Goal: Feedback & Contribution: Contribute content

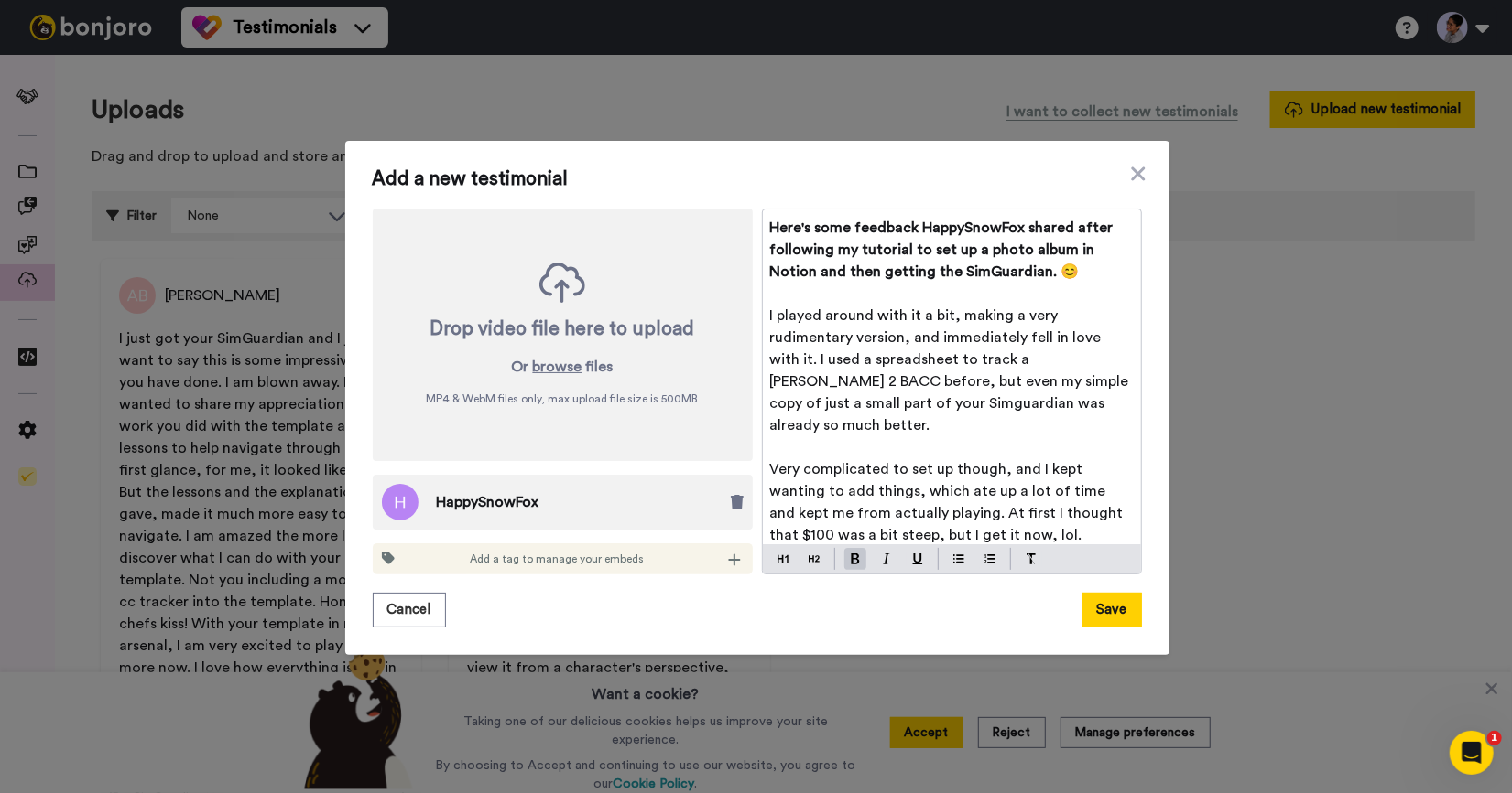
click at [772, 247] on span "Here's some feedback HappySnowFox shared after following my tutorial to set up …" at bounding box center [943, 249] width 347 height 58
click at [1088, 227] on span "Here's some feedback HappySnowFox shared after following my tutorial to set up …" at bounding box center [943, 249] width 347 height 58
click at [860, 249] on span "Here's some feedback HappySnowFox shared after following my tutorial to set up …" at bounding box center [943, 249] width 347 height 58
click at [861, 248] on span "Here's some feedback HappySnowFox shared after following my Notion tutorial to …" at bounding box center [952, 249] width 365 height 58
drag, startPoint x: 1070, startPoint y: 270, endPoint x: 908, endPoint y: 270, distance: 162.0
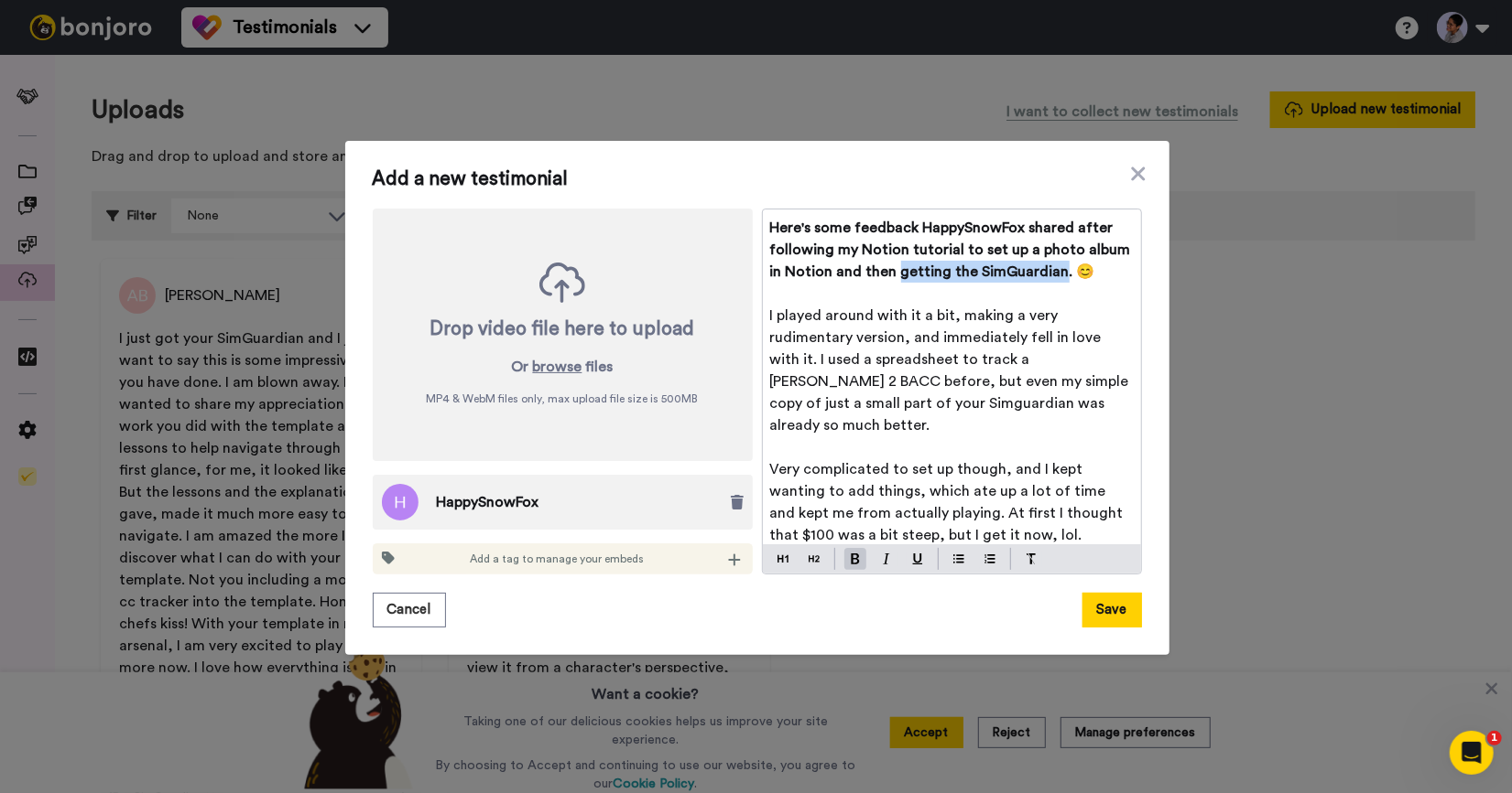
click at [908, 270] on span "Here's some feedback HappySnowFox shared after following my Notion tutorial to …" at bounding box center [952, 249] width 365 height 58
click at [949, 268] on span "Here's some feedback HappySnowFox shared after following my Notion tutorial to …" at bounding box center [952, 249] width 365 height 58
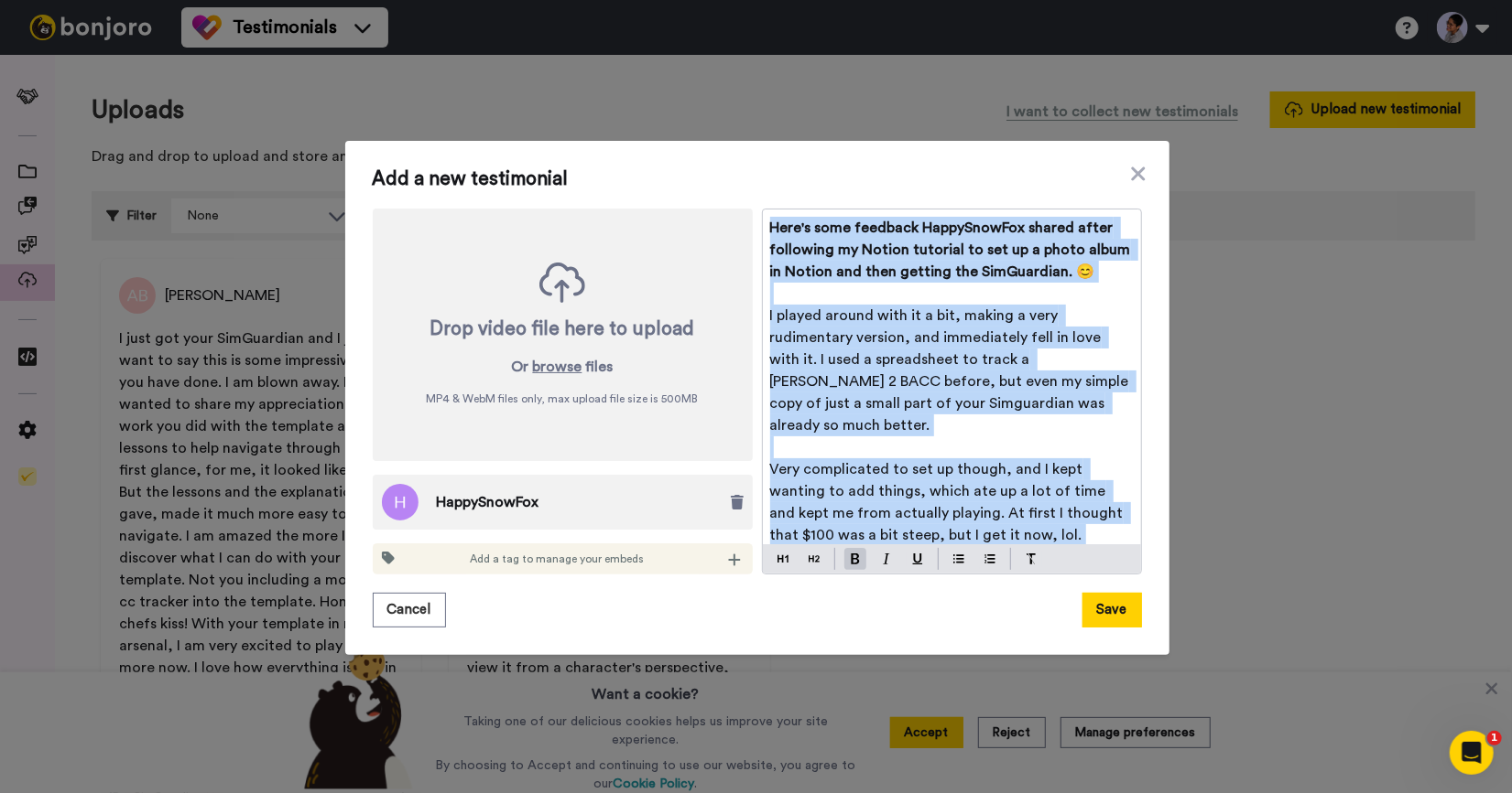
drag, startPoint x: 1070, startPoint y: 503, endPoint x: 754, endPoint y: 196, distance: 440.6
click at [763, 210] on div "Here's some feedback HappySnowFox shared after following my Notion tutorial to …" at bounding box center [952, 377] width 378 height 335
copy div "Here's some feedback HappySnowFox shared after following my Notion tutorial to …"
click at [827, 264] on span "Here's some feedback HappySnowFox shared after following my Notion tutorial to …" at bounding box center [952, 249] width 365 height 58
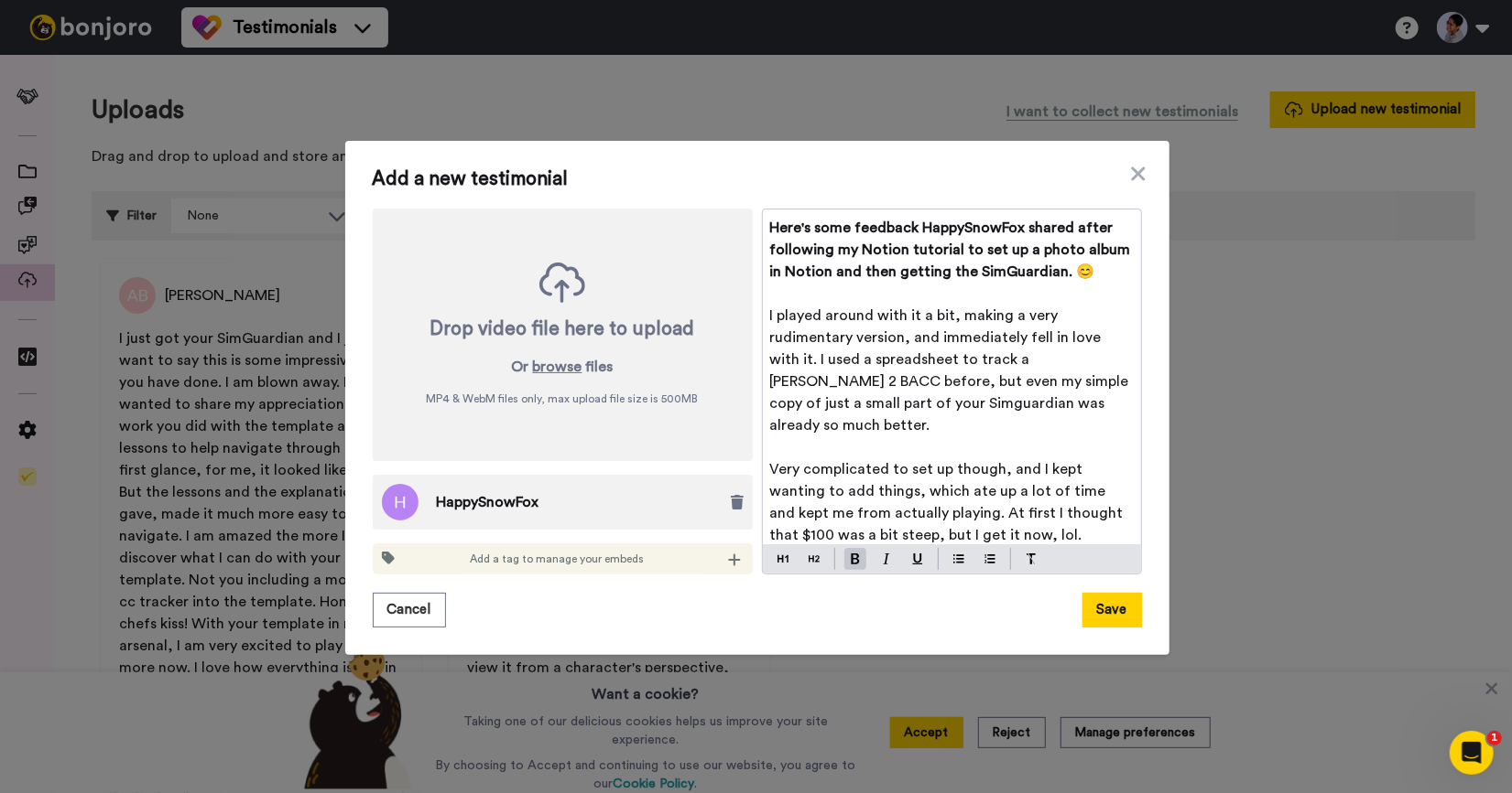
click at [827, 264] on span "Here's some feedback HappySnowFox shared after following my Notion tutorial to …" at bounding box center [952, 249] width 365 height 58
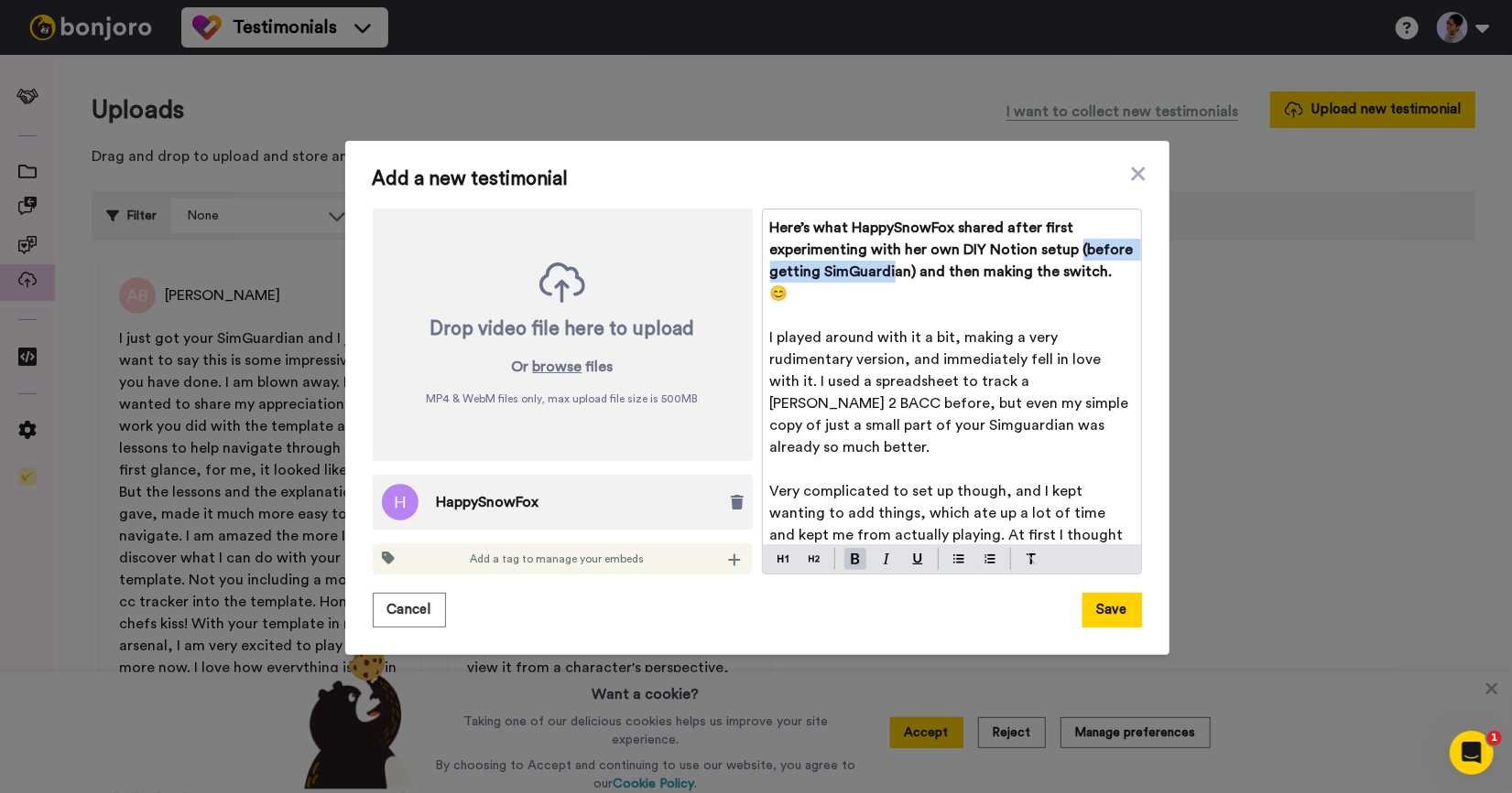
drag, startPoint x: 770, startPoint y: 272, endPoint x: 951, endPoint y: 264, distance: 181.2
click at [951, 264] on span "Here’s what HappySnowFox shared after first experimenting with her own DIY Noti…" at bounding box center [953, 261] width 367 height 81
click at [889, 271] on span "Here’s what HappySnowFox shared after first experimenting with her own DIY Noti…" at bounding box center [953, 261] width 367 height 81
drag, startPoint x: 974, startPoint y: 275, endPoint x: 761, endPoint y: 273, distance: 213.0
click at [763, 273] on div "Here’s what HappySnowFox shared after first experimenting with her own DIY Noti…" at bounding box center [952, 377] width 378 height 335
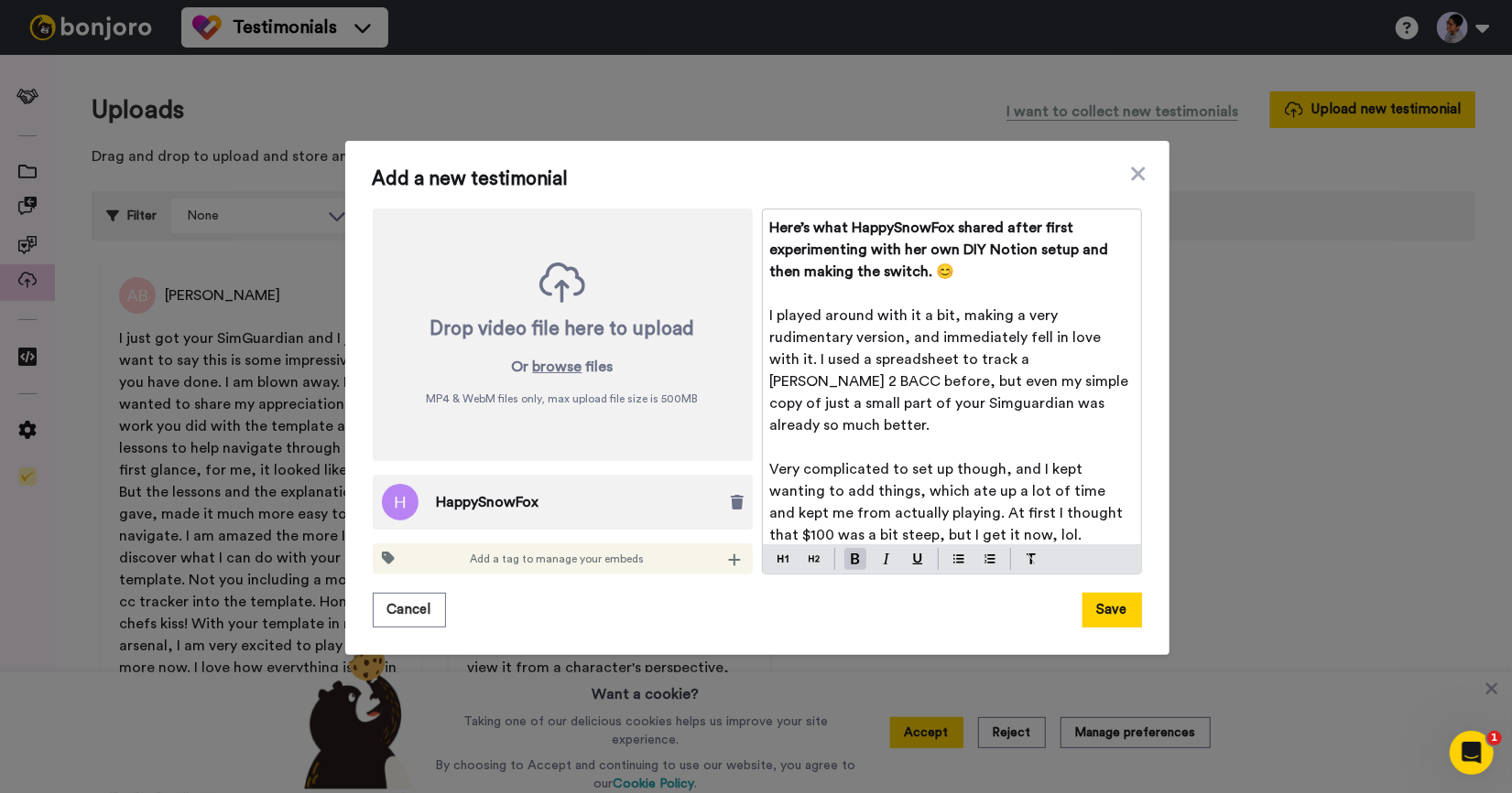
click at [933, 274] on span "Here’s what HappySnowFox shared after first experimenting with her own DIY Noti…" at bounding box center [940, 249] width 342 height 58
click at [977, 274] on p "Here’s what HappySnowFox shared after first experimenting with her own DIY Noti…" at bounding box center [951, 249] width 364 height 66
click at [915, 315] on span "I played around with it a bit, making a very rudimentary version, and immediate…" at bounding box center [951, 370] width 363 height 124
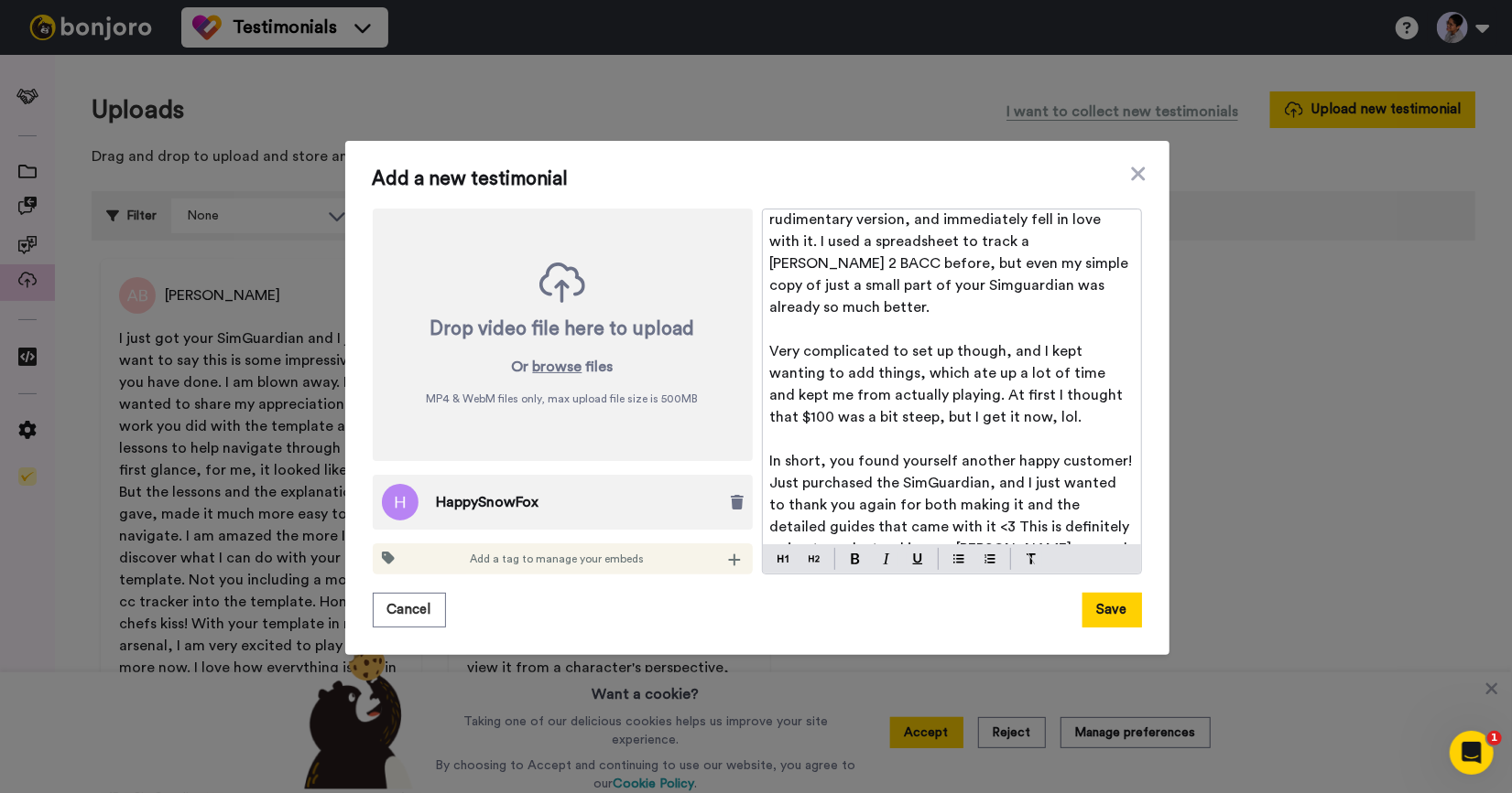
scroll to position [1, 0]
click at [1113, 615] on button "Save" at bounding box center [1112, 610] width 59 height 34
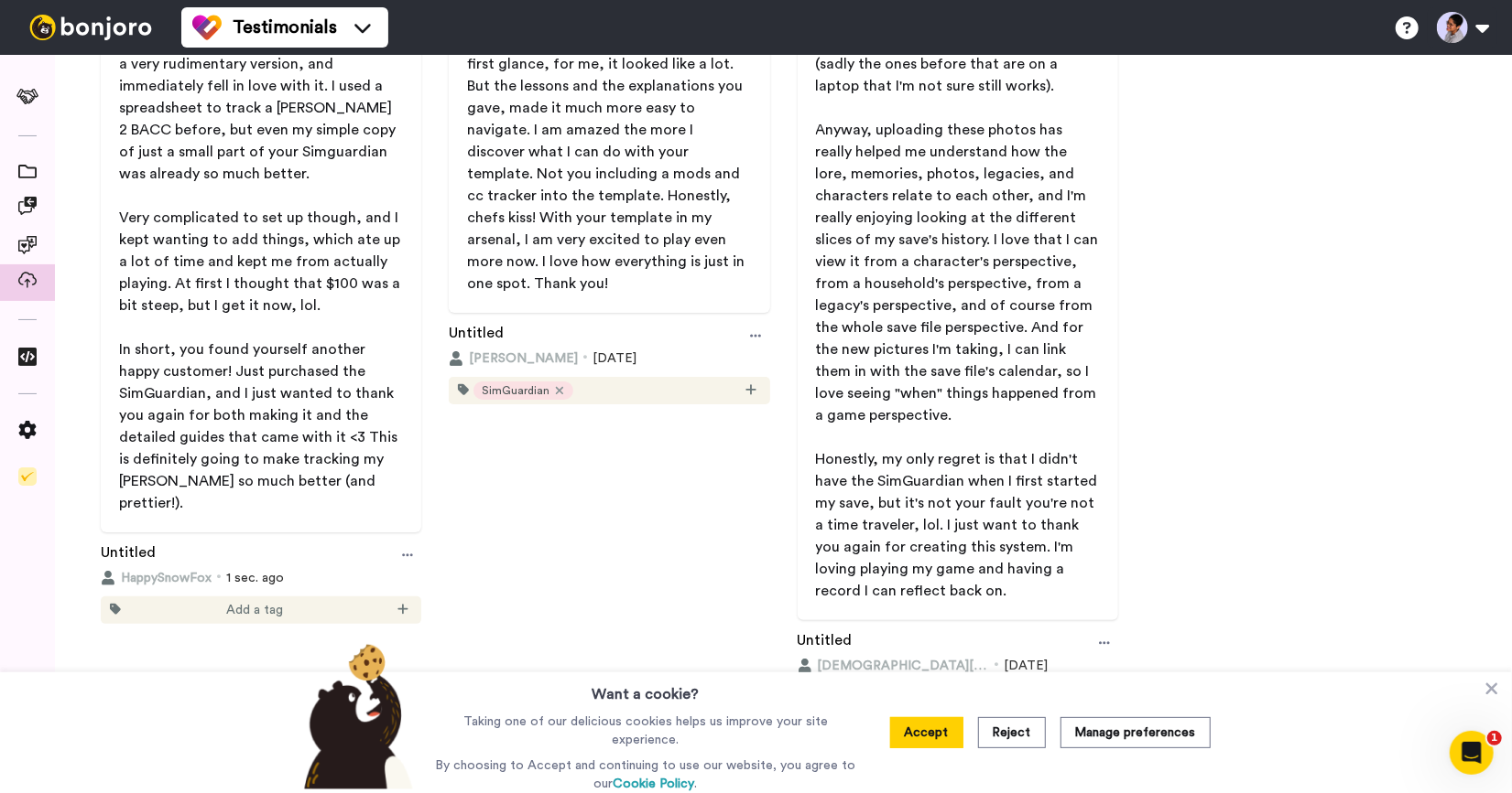
scroll to position [406, 0]
click at [407, 549] on icon at bounding box center [407, 555] width 11 height 13
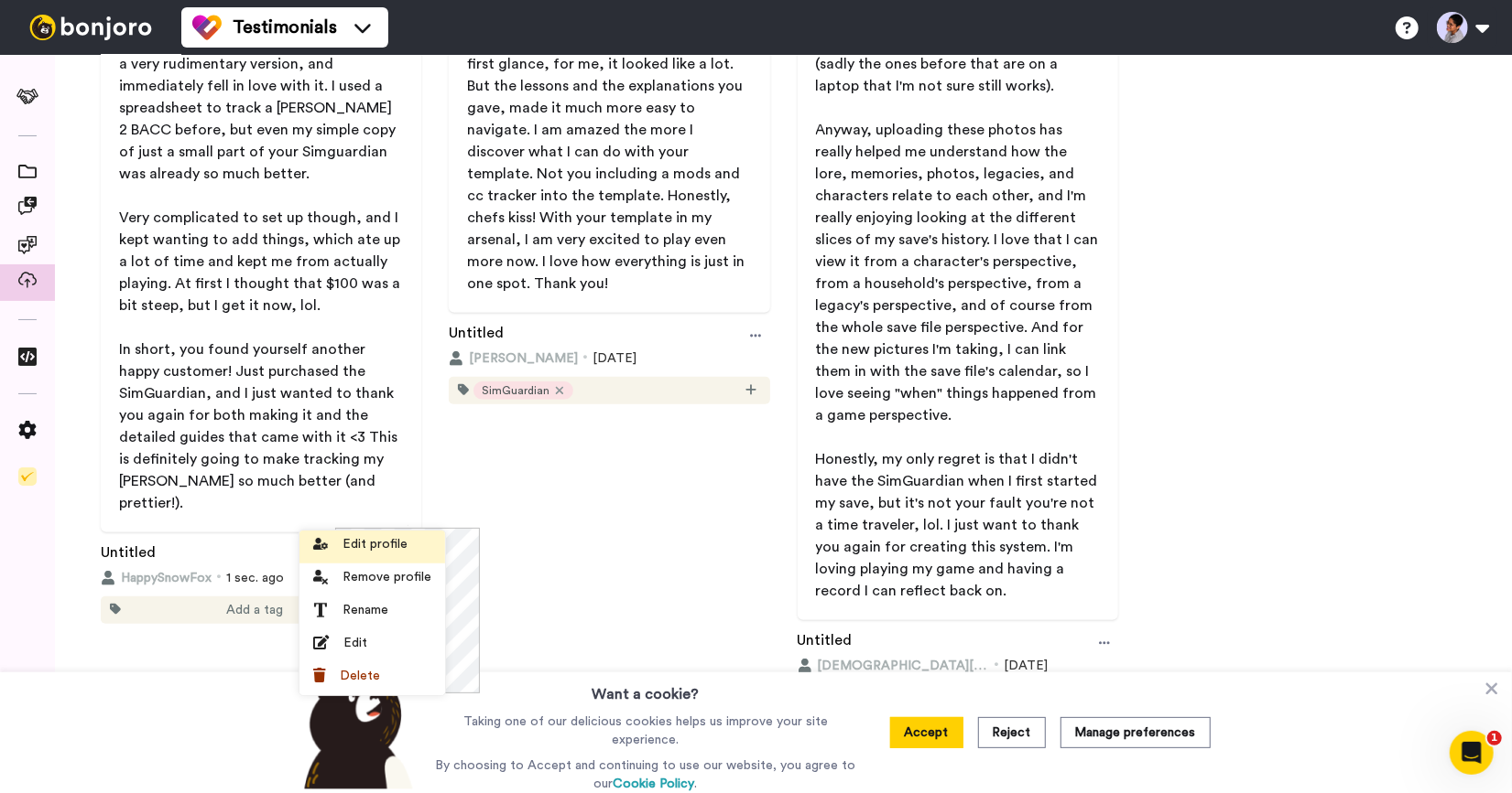
click at [395, 544] on span "Edit profile" at bounding box center [375, 544] width 65 height 19
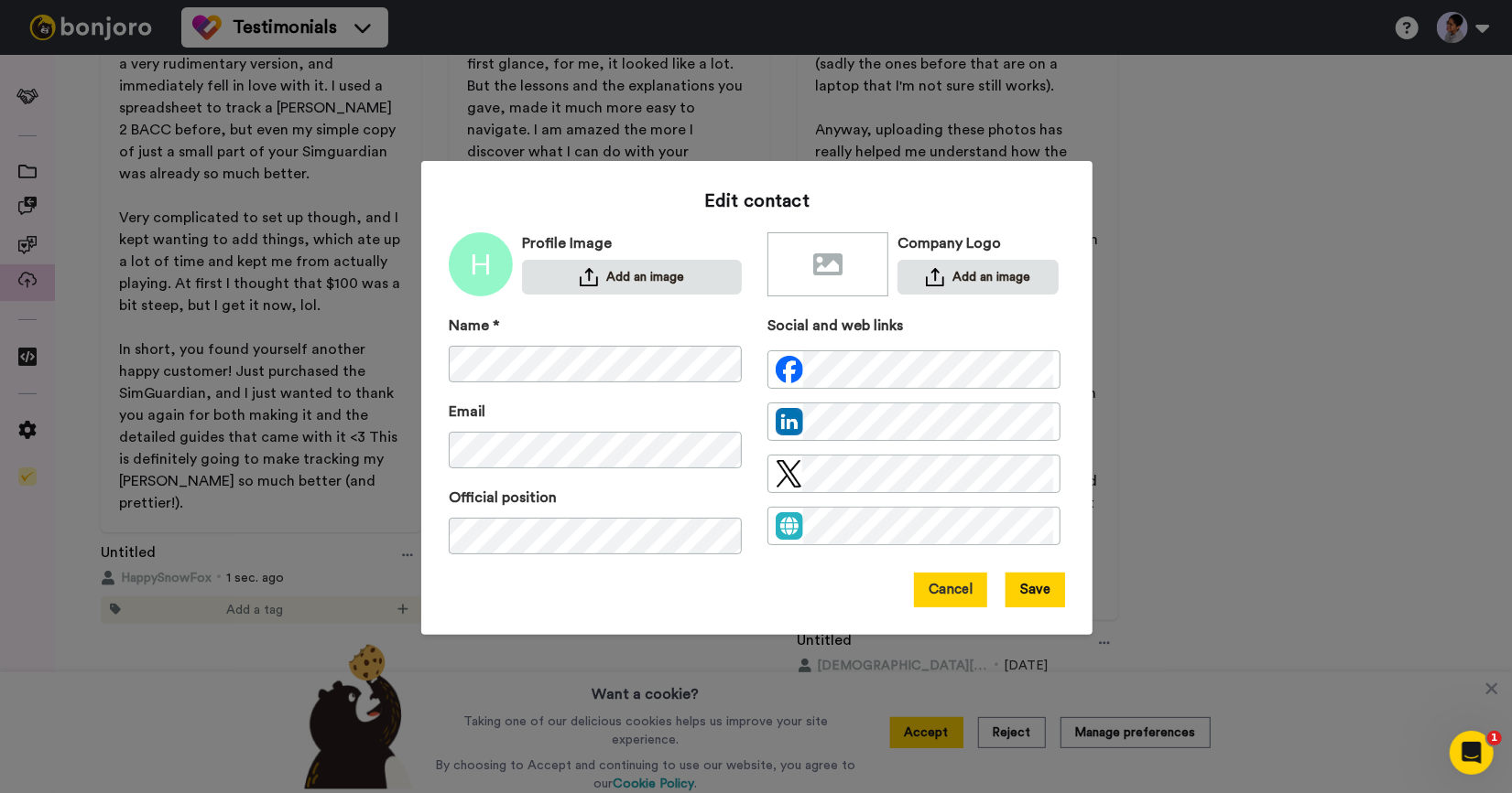
click at [964, 607] on button "Cancel" at bounding box center [950, 589] width 73 height 34
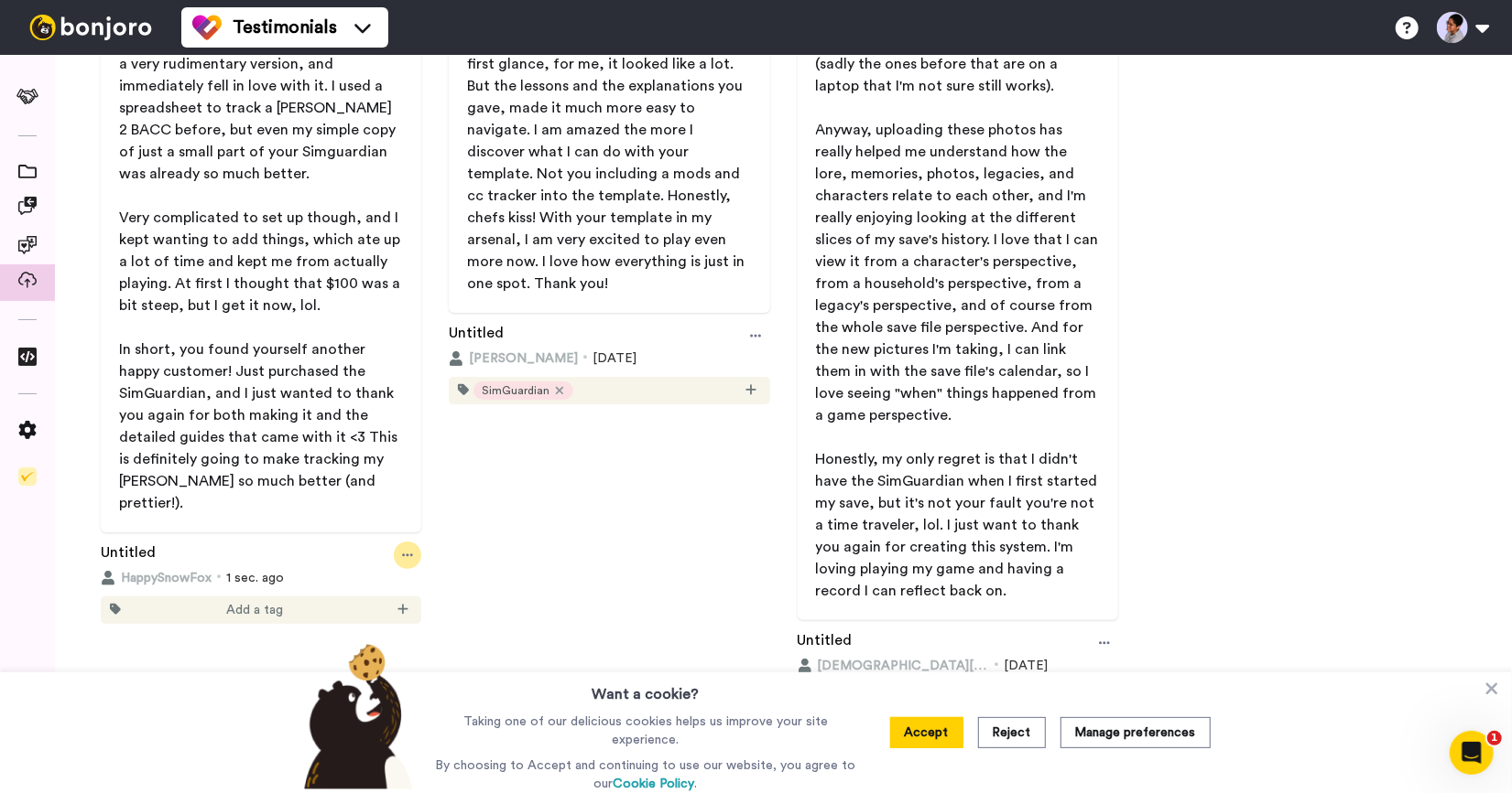
click at [408, 549] on icon at bounding box center [407, 555] width 11 height 13
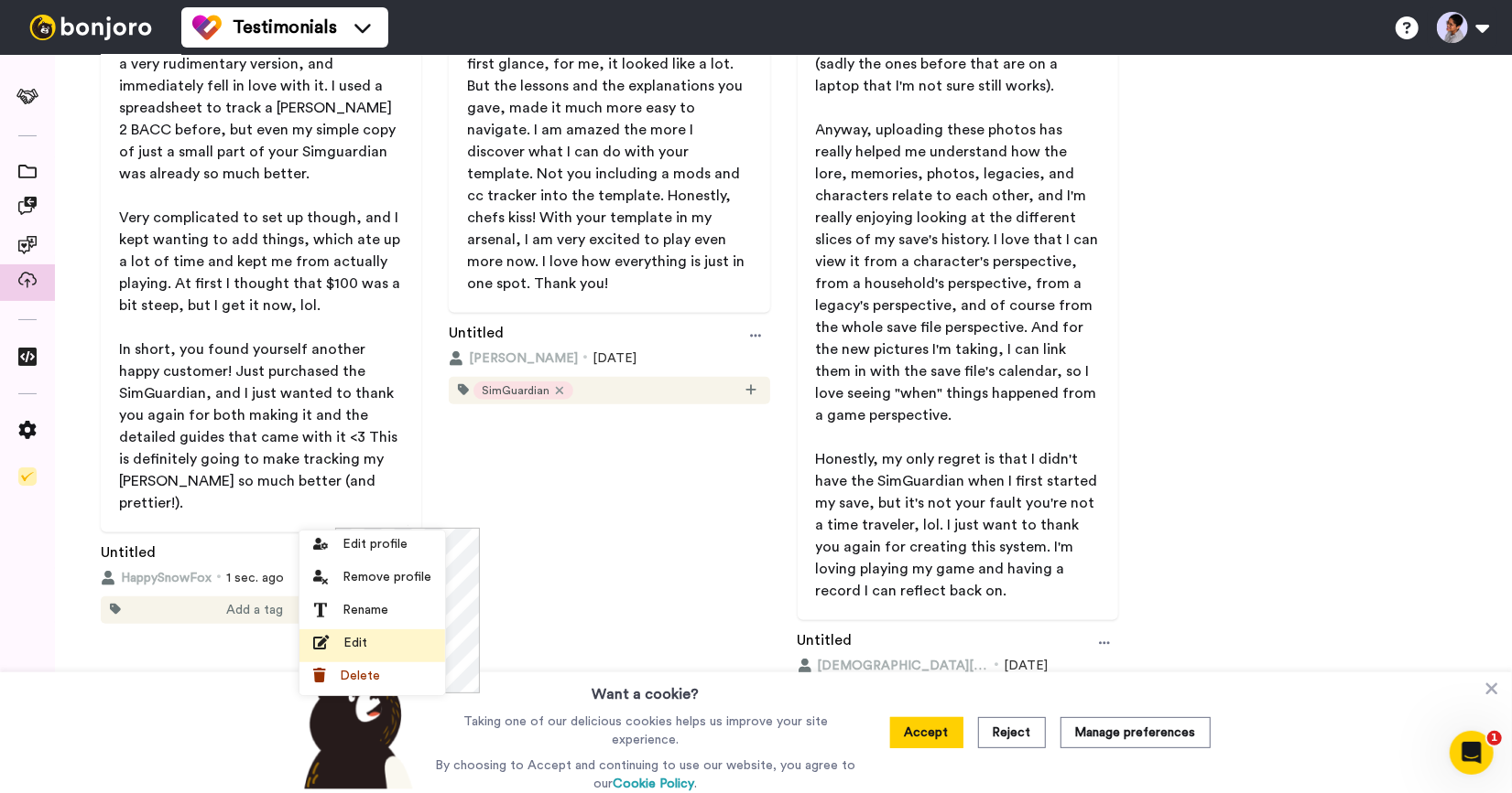
click at [356, 636] on span "Edit" at bounding box center [355, 643] width 24 height 19
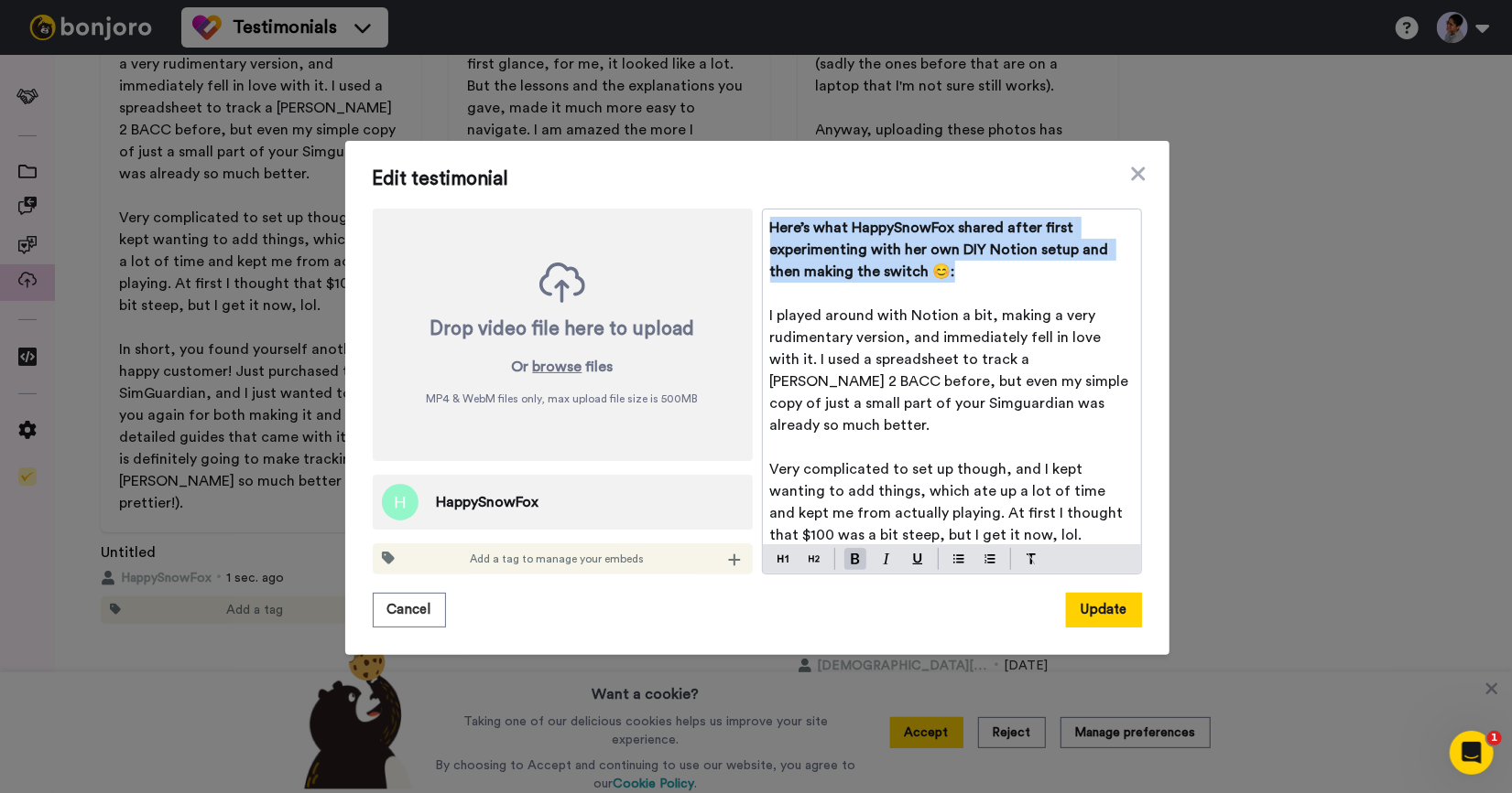
drag, startPoint x: 998, startPoint y: 277, endPoint x: 761, endPoint y: 212, distance: 245.8
click at [763, 212] on div "Here’s what HappySnowFox shared after first experimenting with her own DIY Noti…" at bounding box center [952, 377] width 378 height 335
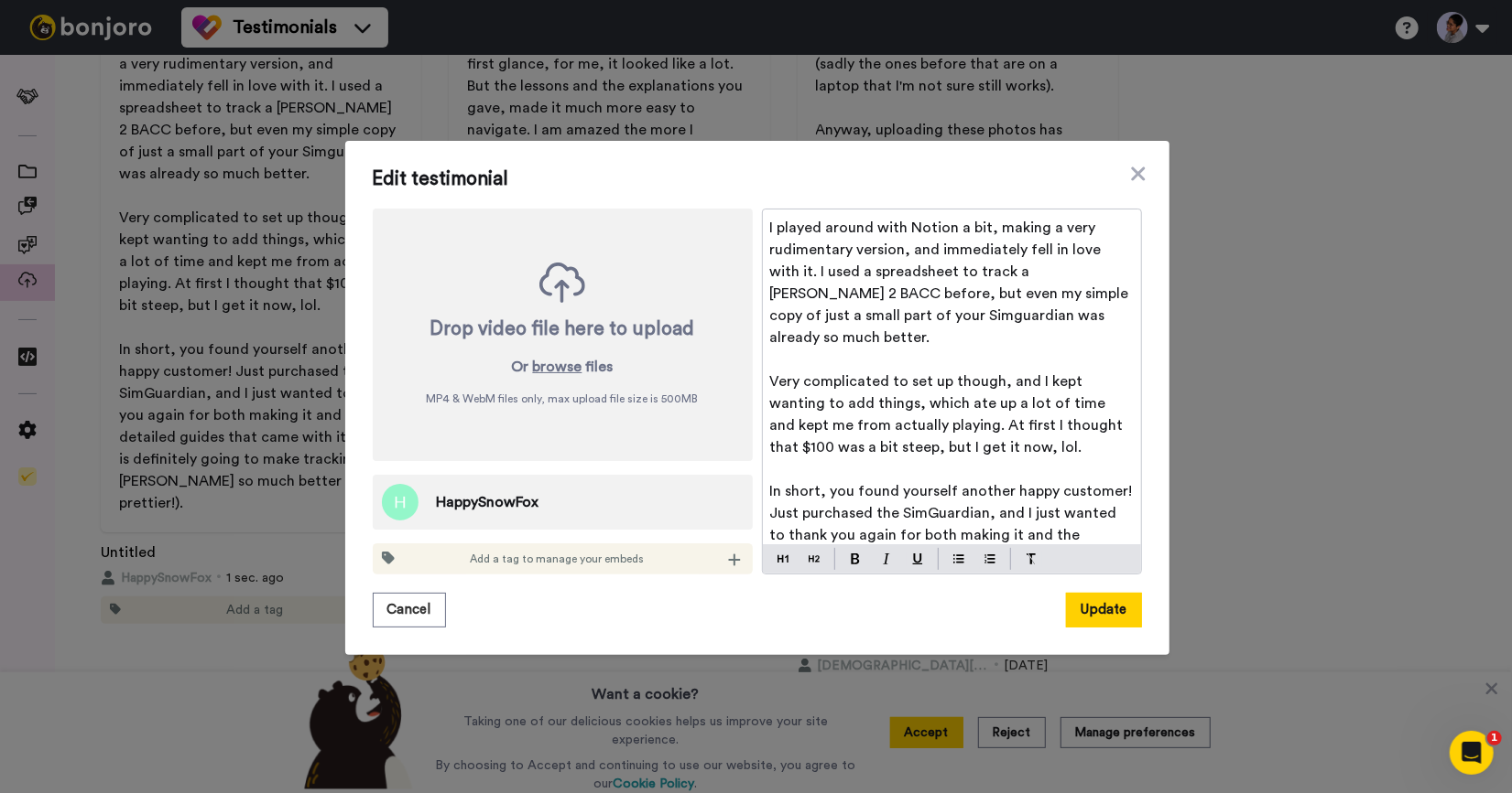
scroll to position [31, 0]
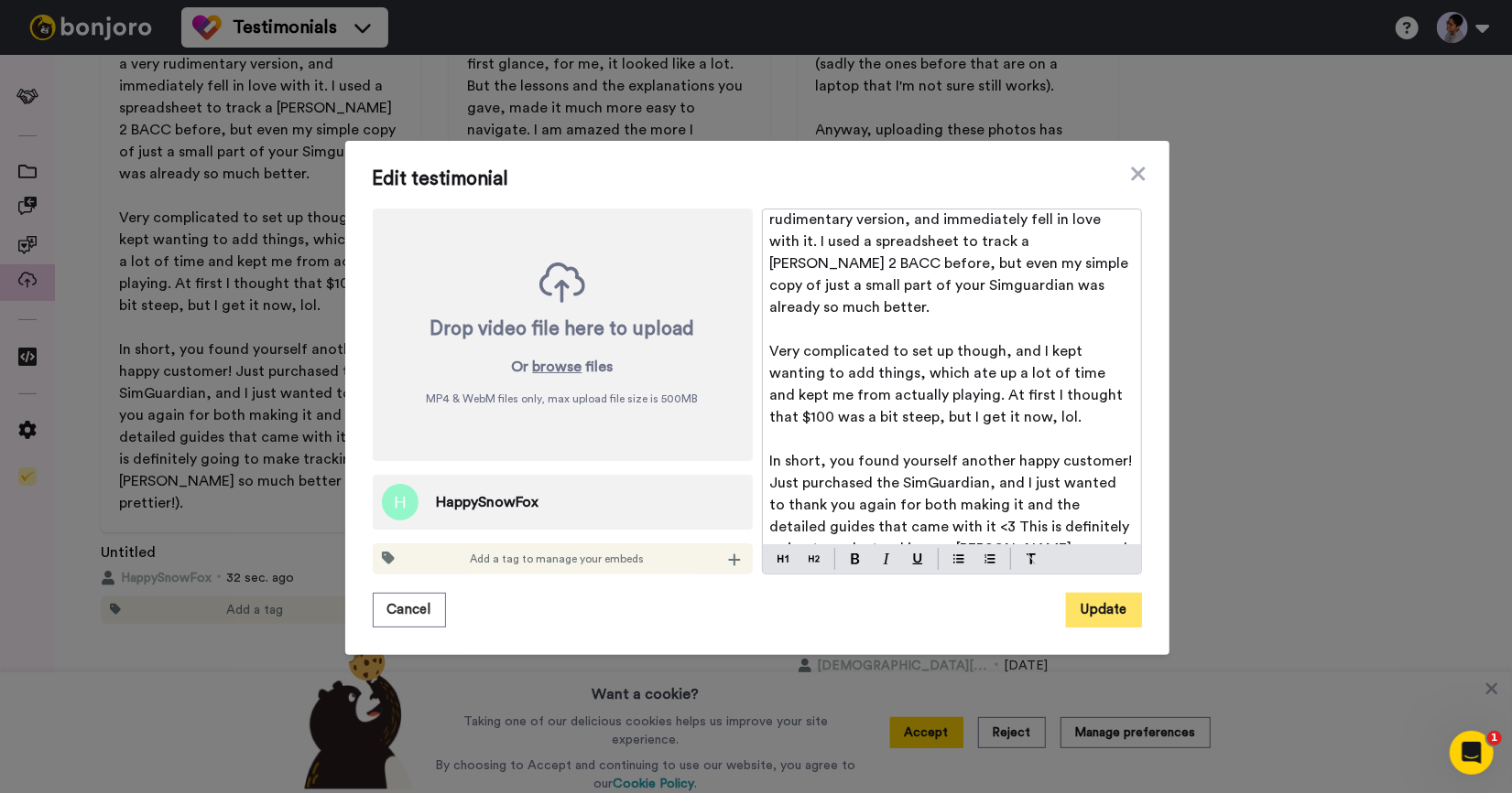
click at [1100, 605] on button "Update" at bounding box center [1103, 610] width 76 height 34
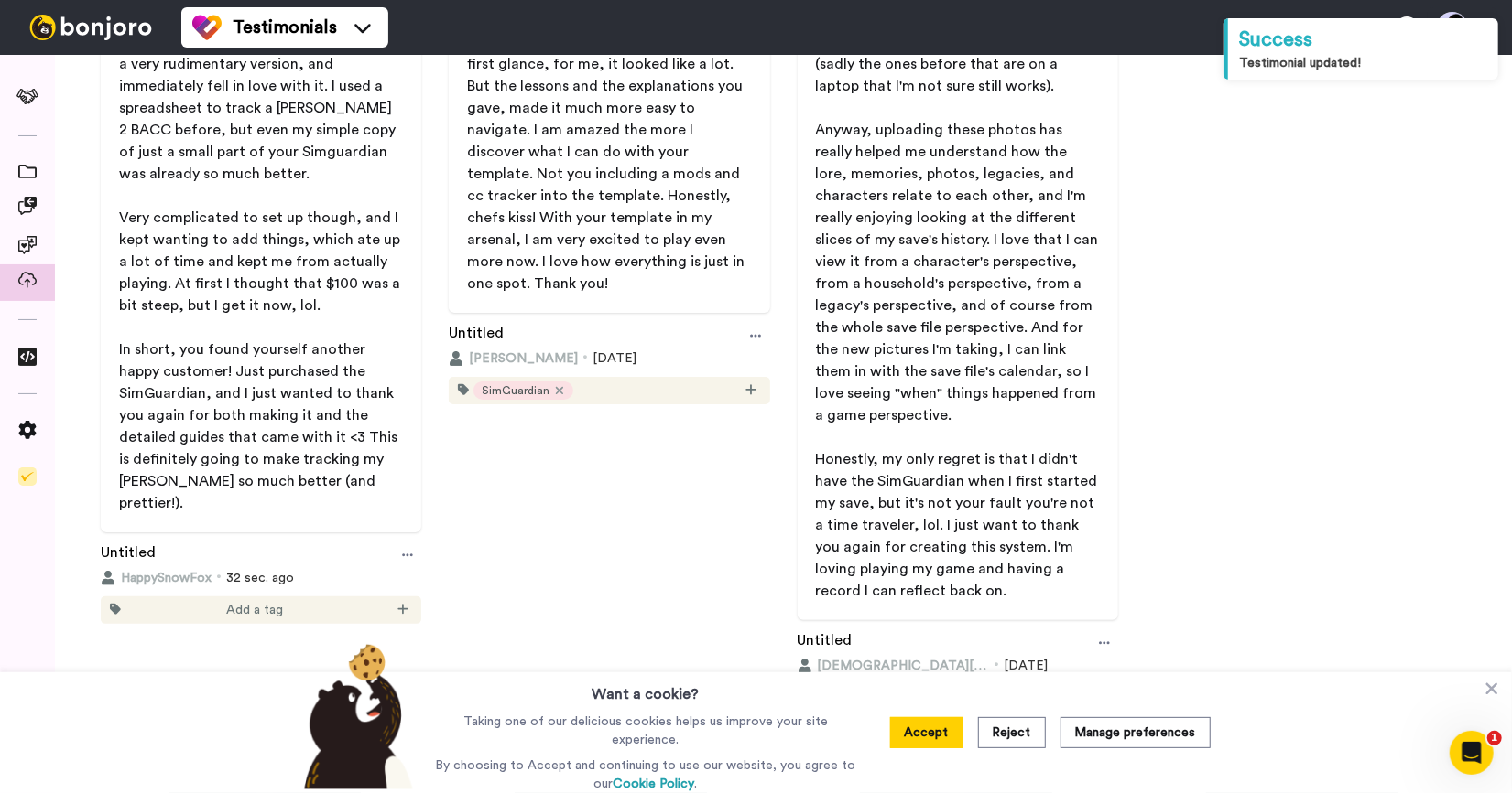
scroll to position [0, 0]
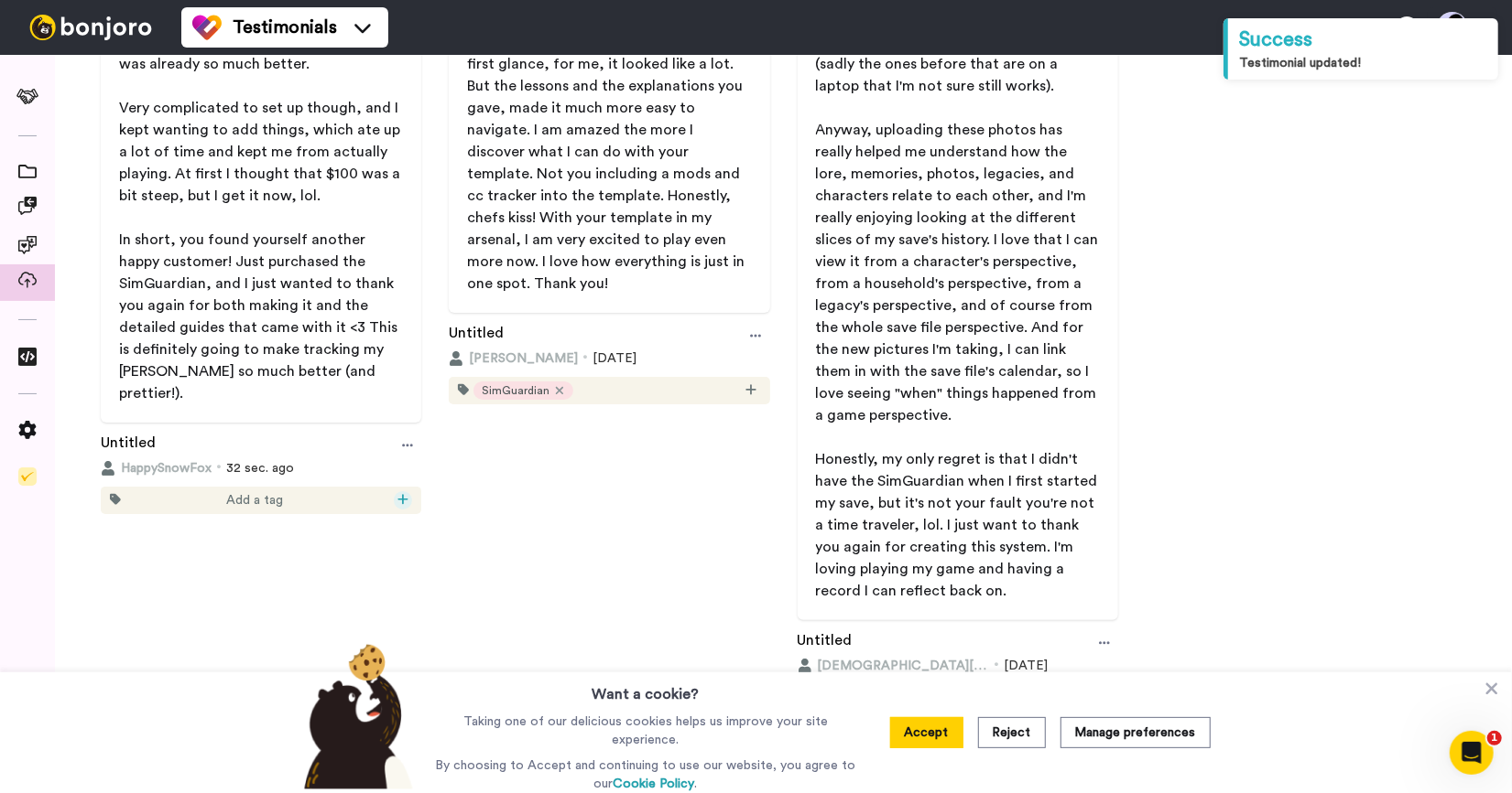
click at [396, 492] on div at bounding box center [402, 500] width 19 height 19
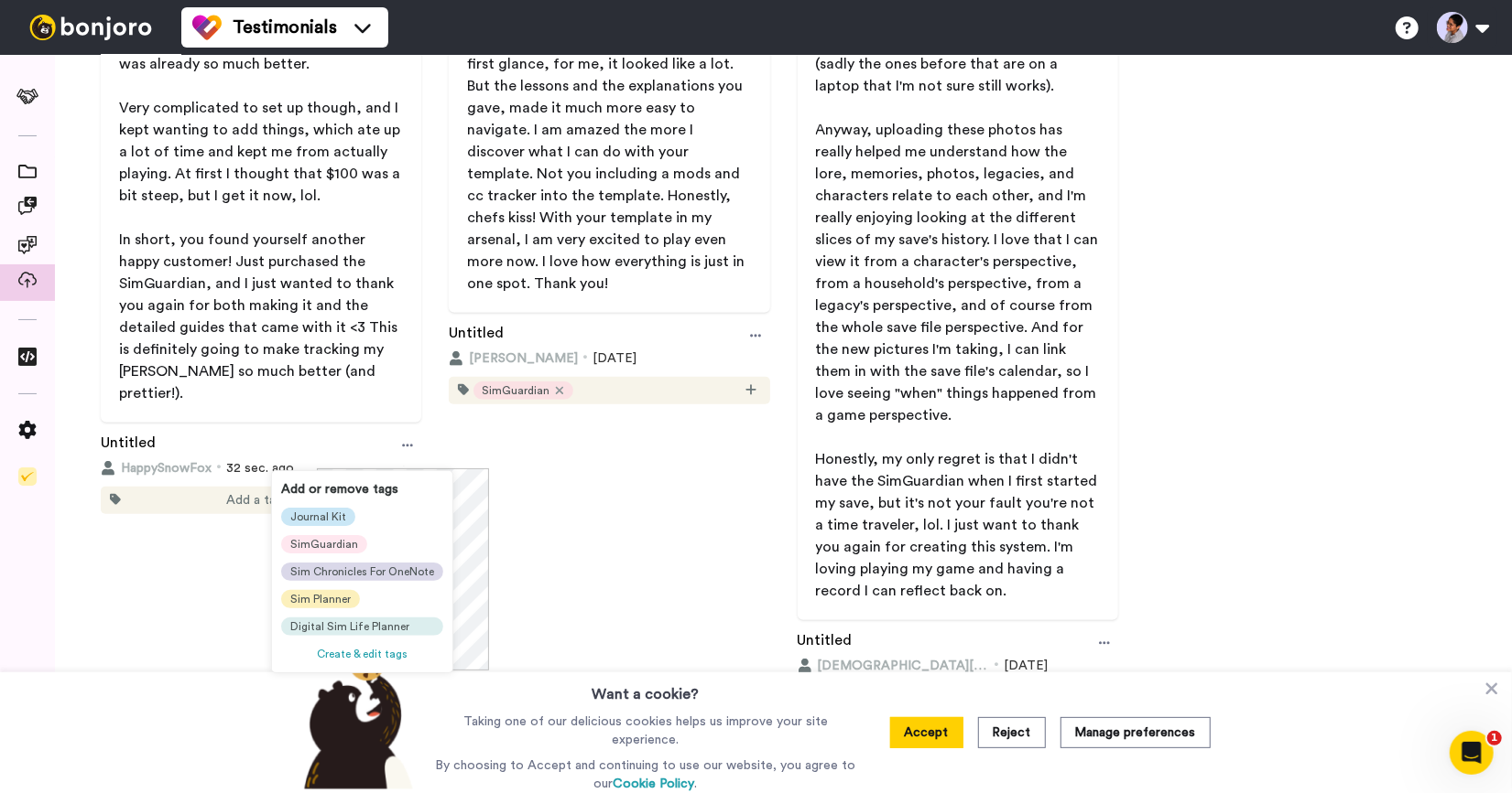
click at [365, 537] on div "Journal Kit SimGuardian Sim Chronicles For OneNote Sim Planner Digital Sim Life…" at bounding box center [362, 572] width 162 height 128
click at [358, 541] on div "SimGuardian" at bounding box center [323, 544] width 86 height 19
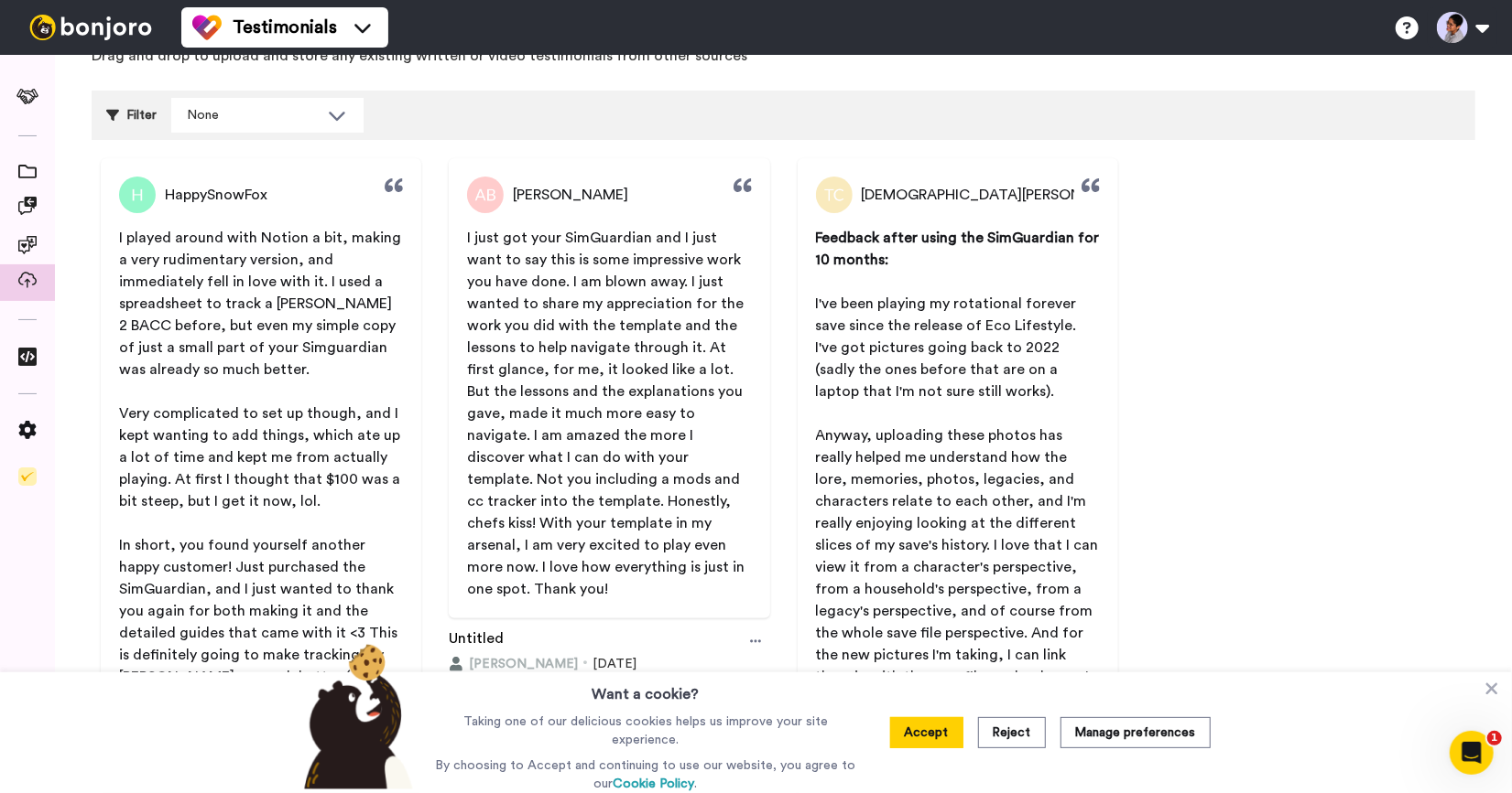
scroll to position [99, 0]
click at [1008, 736] on button "Reject" at bounding box center [1011, 733] width 68 height 32
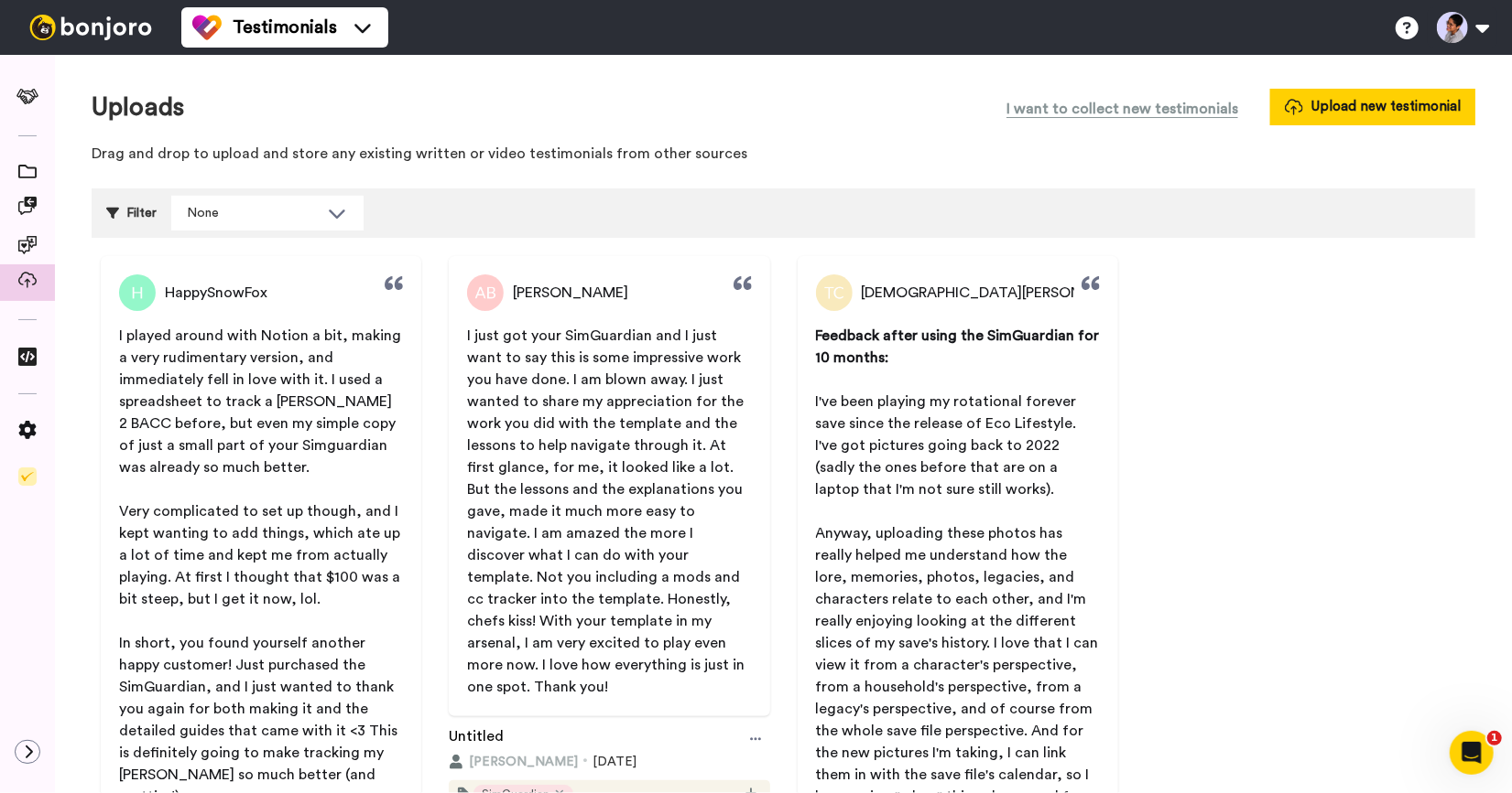
scroll to position [0, 0]
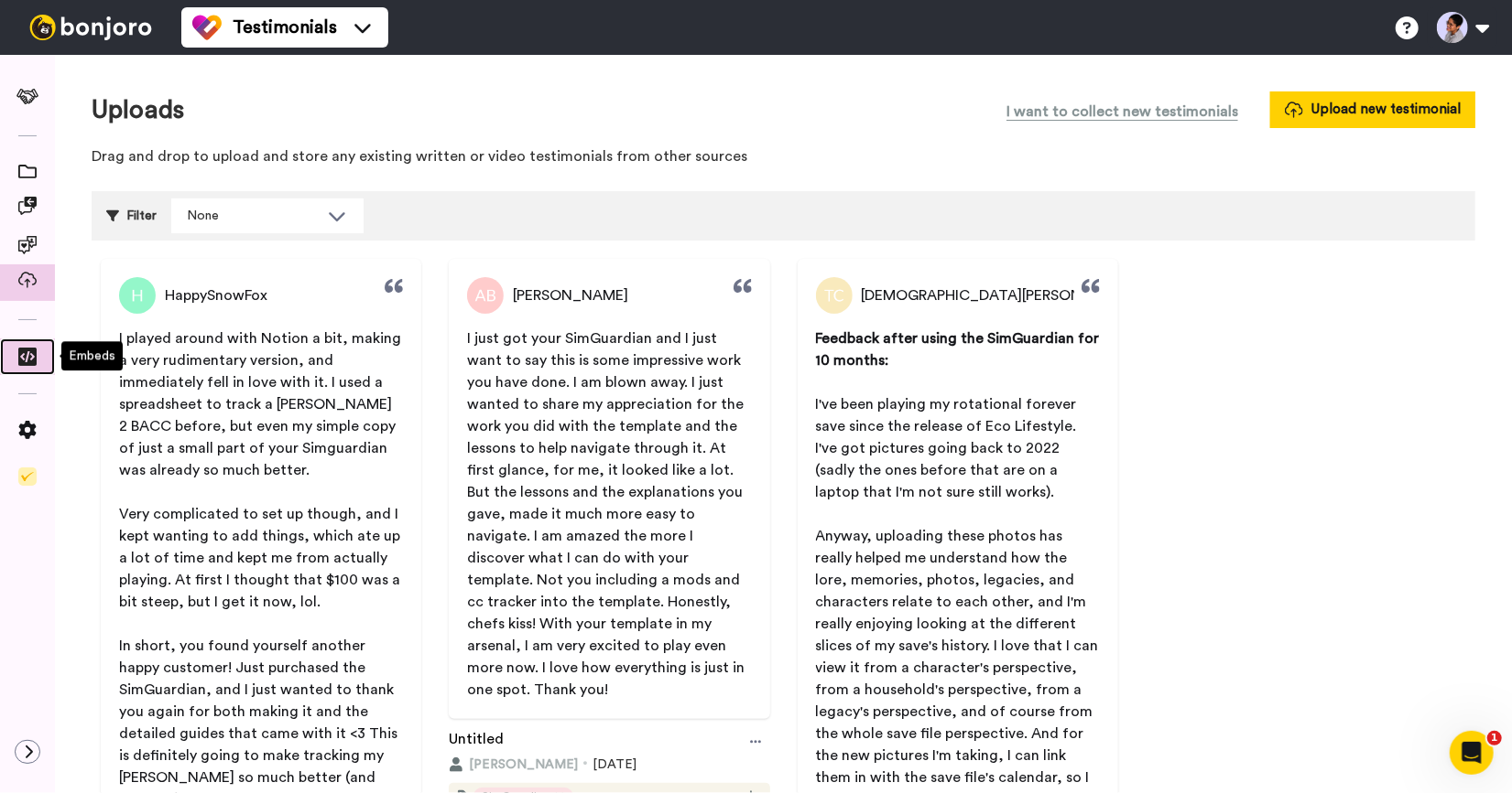
click at [20, 363] on icon at bounding box center [28, 357] width 19 height 19
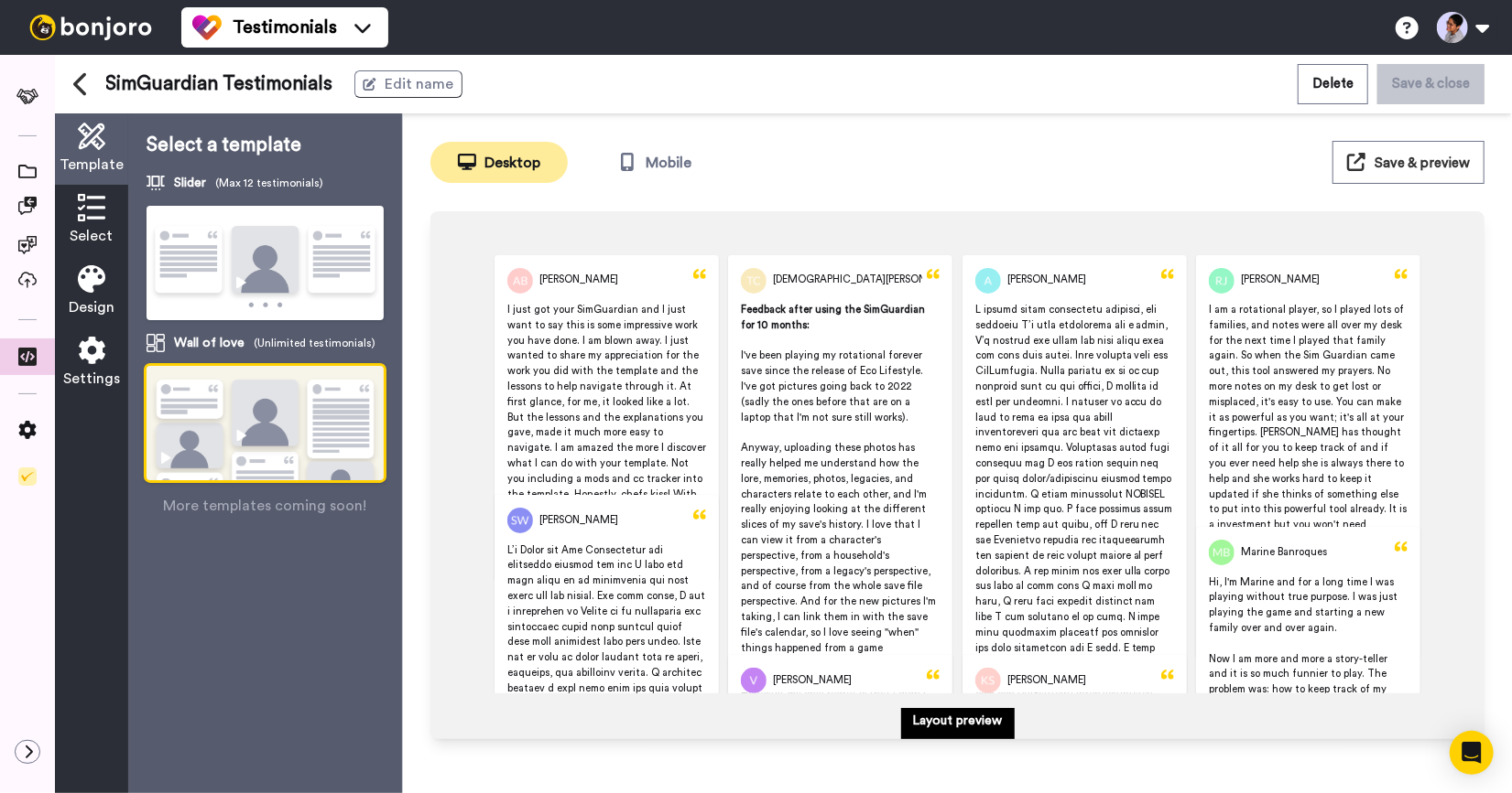
click at [99, 224] on div "Select" at bounding box center [92, 221] width 73 height 71
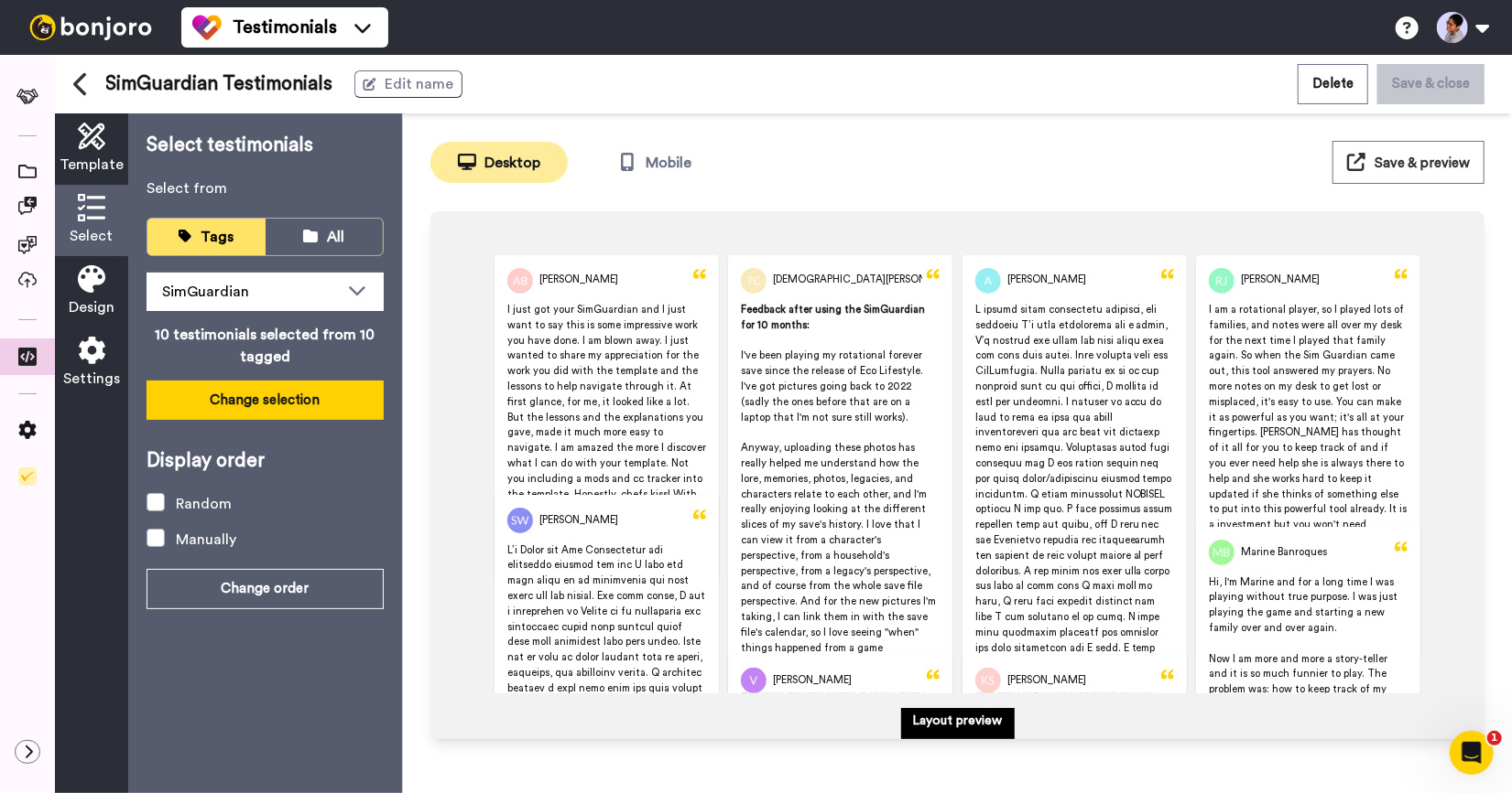
click at [314, 399] on button "Change selection" at bounding box center [265, 400] width 238 height 39
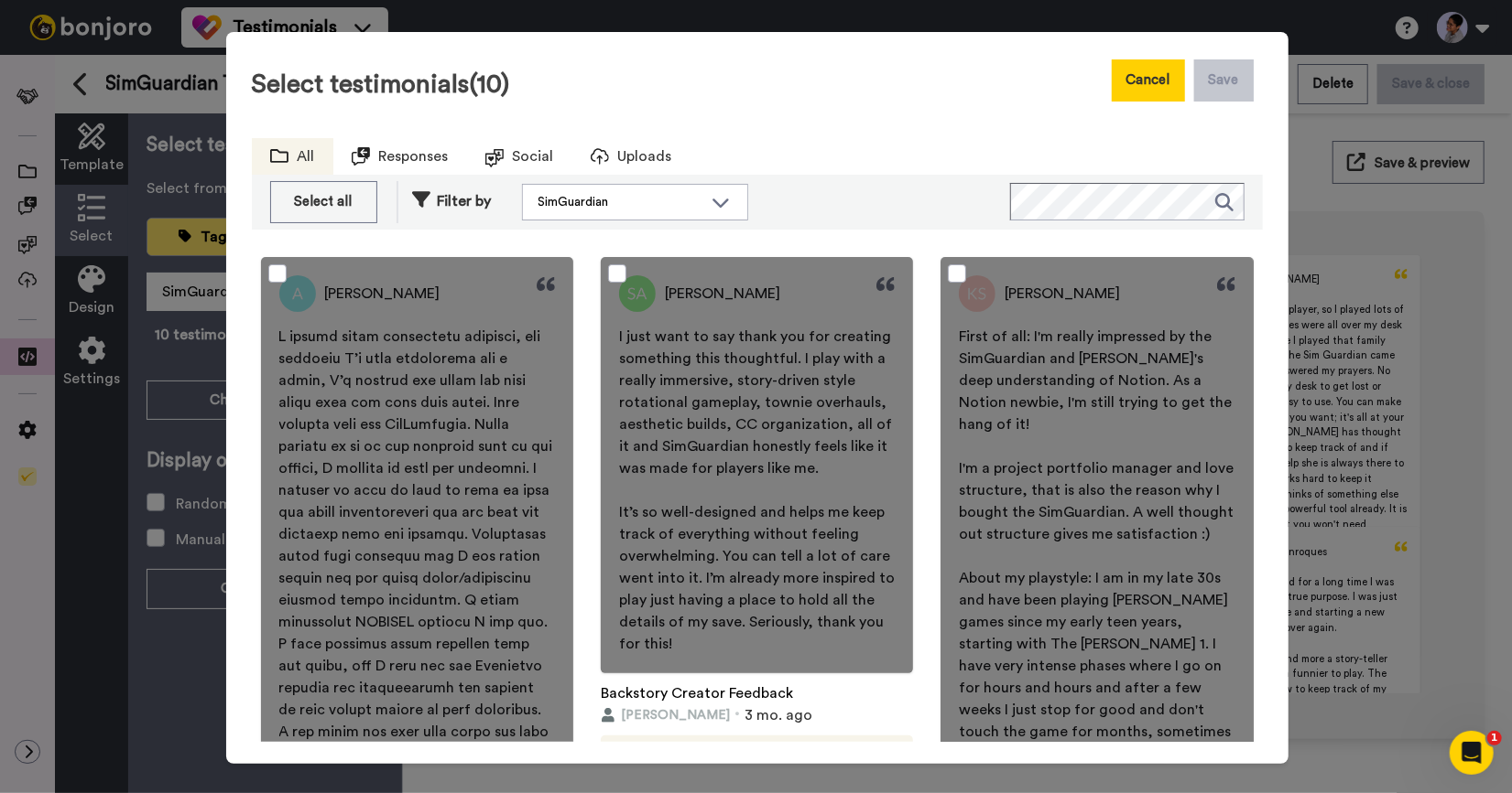
click at [1156, 84] on button "Cancel" at bounding box center [1148, 80] width 73 height 42
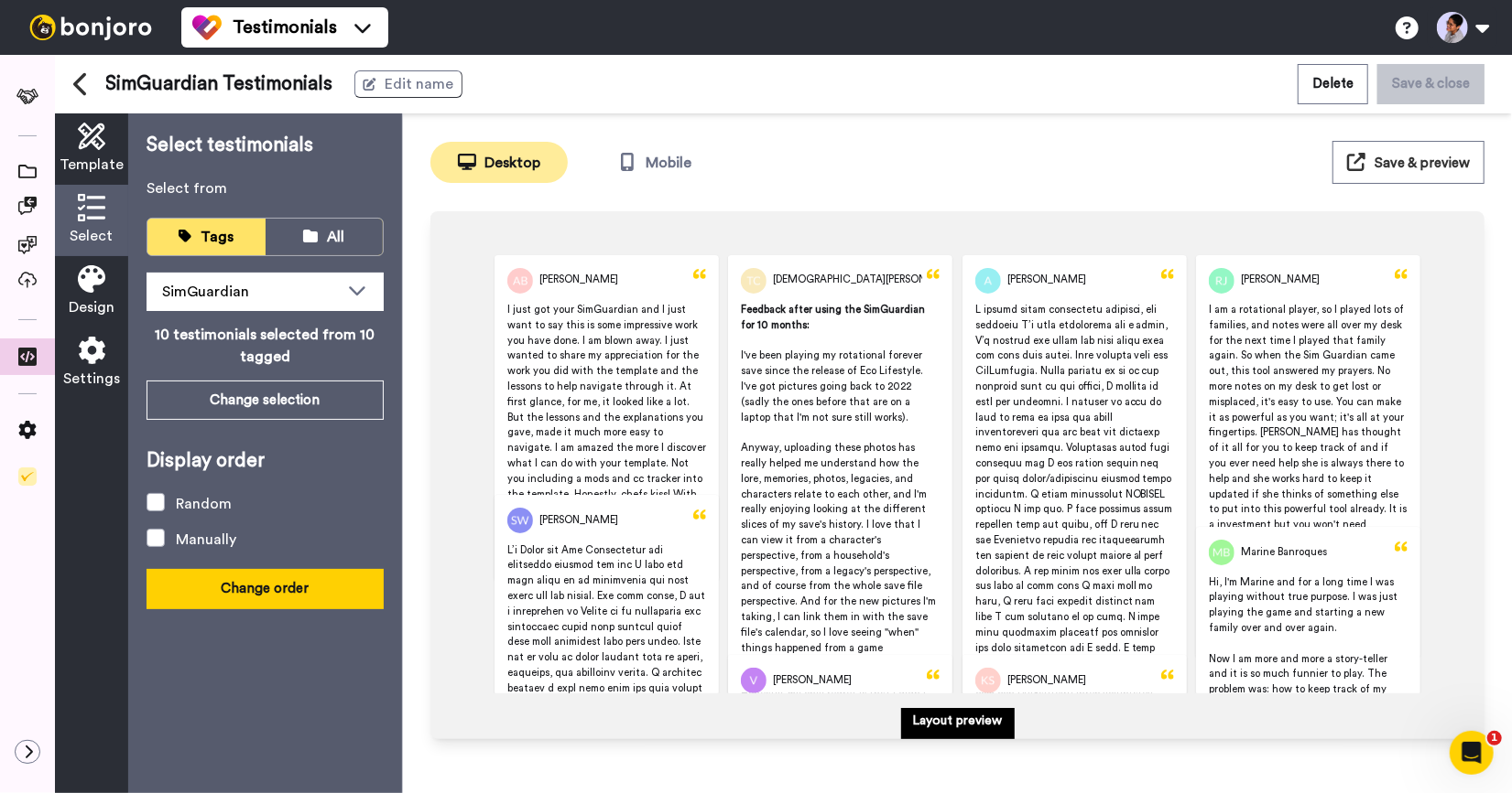
click at [251, 596] on button "Change order" at bounding box center [265, 589] width 238 height 39
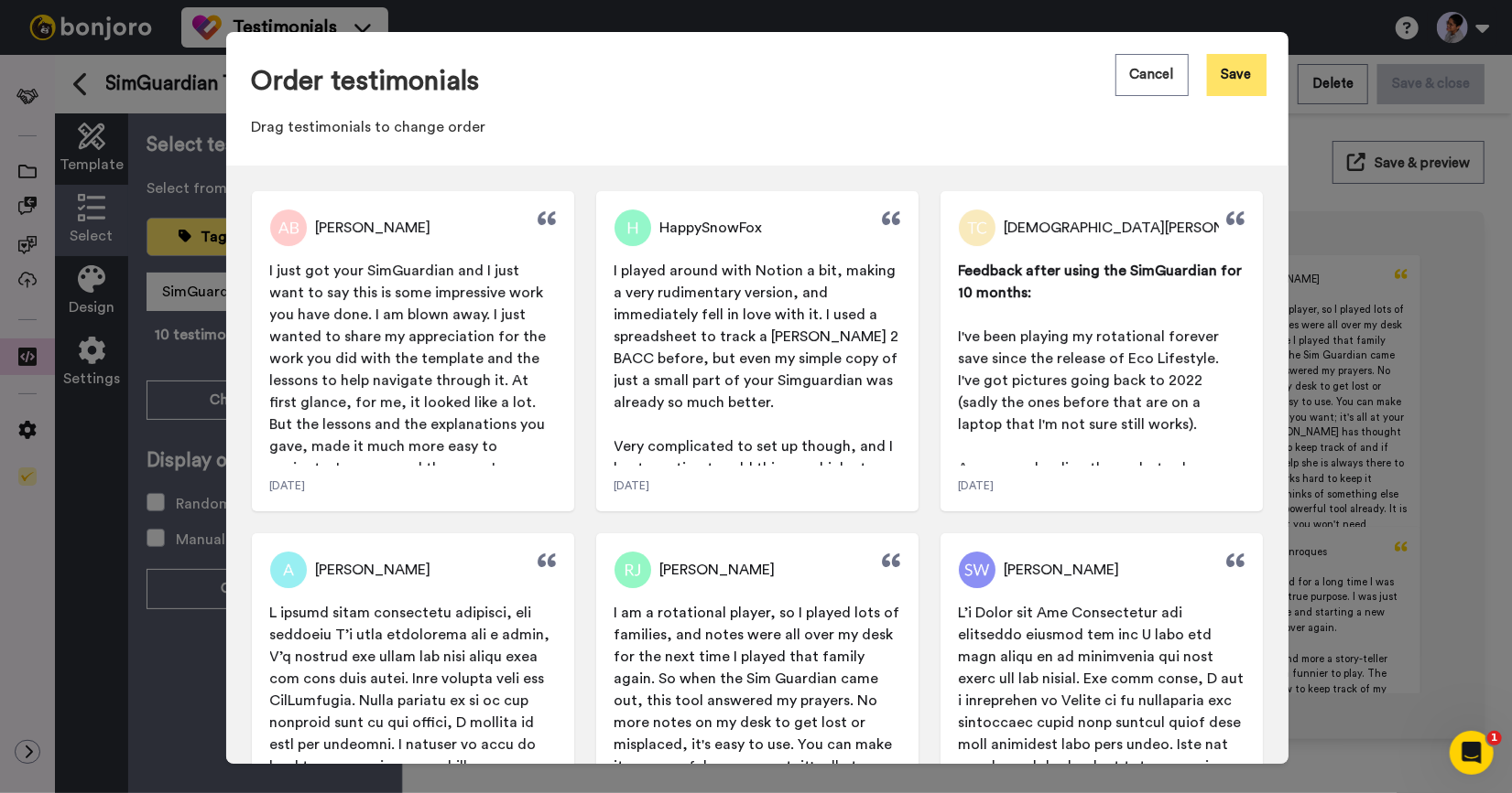
click at [1236, 79] on button "Save" at bounding box center [1236, 75] width 59 height 42
